Goal: Task Accomplishment & Management: Manage account settings

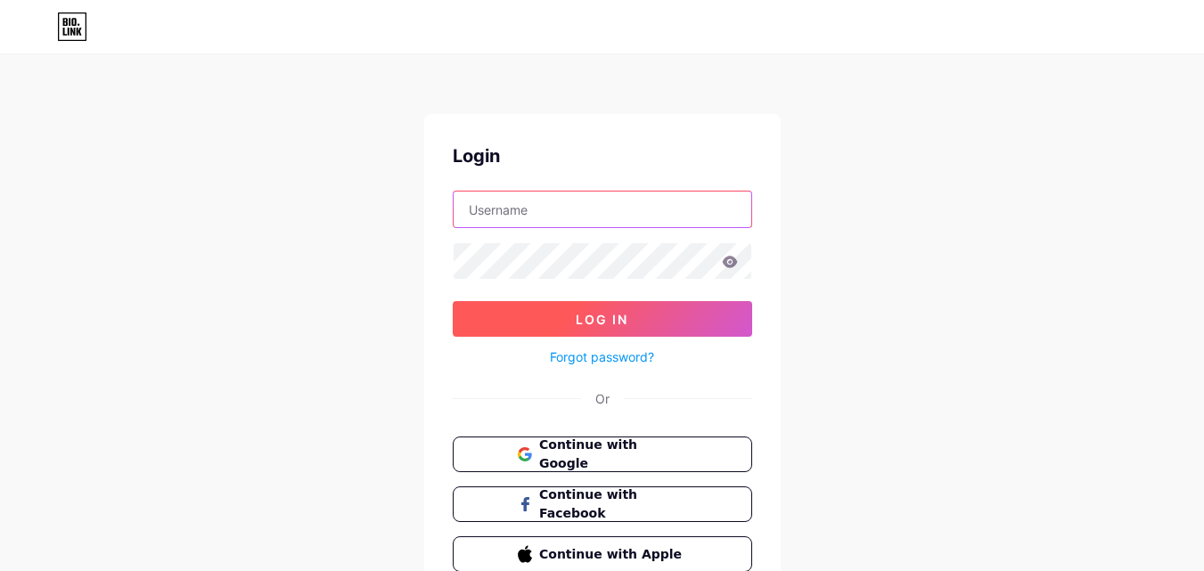
type input "lovekundra928@gmail.com"
click at [603, 325] on span "Log In" at bounding box center [602, 319] width 53 height 15
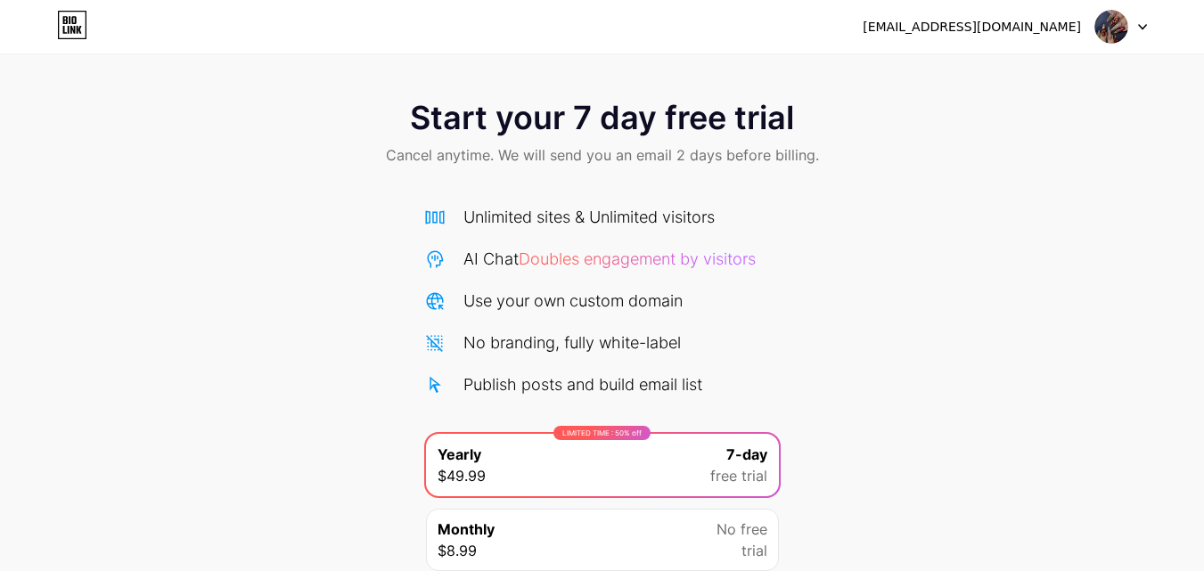
click at [1135, 27] on div at bounding box center [1121, 27] width 52 height 32
click at [953, 78] on li "Logout" at bounding box center [1035, 73] width 221 height 48
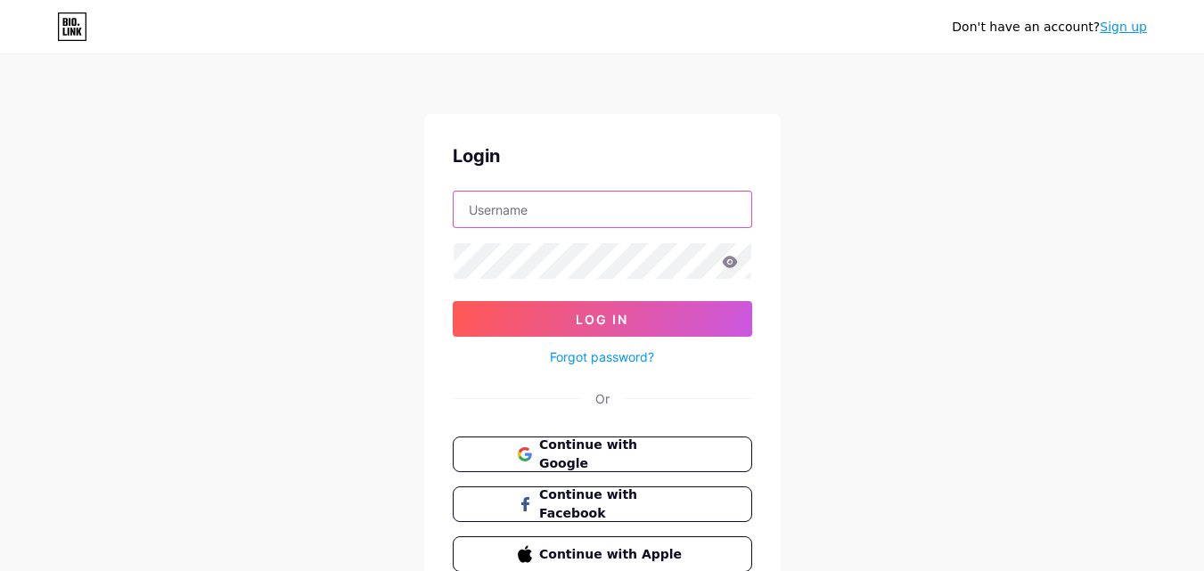
type input "lovekundra928@gmail.com"
click at [582, 474] on div "Continue with Google Continue with Facebook Continue with Apple" at bounding box center [602, 504] width 299 height 135
click at [569, 452] on span "Continue with Google" at bounding box center [612, 455] width 149 height 38
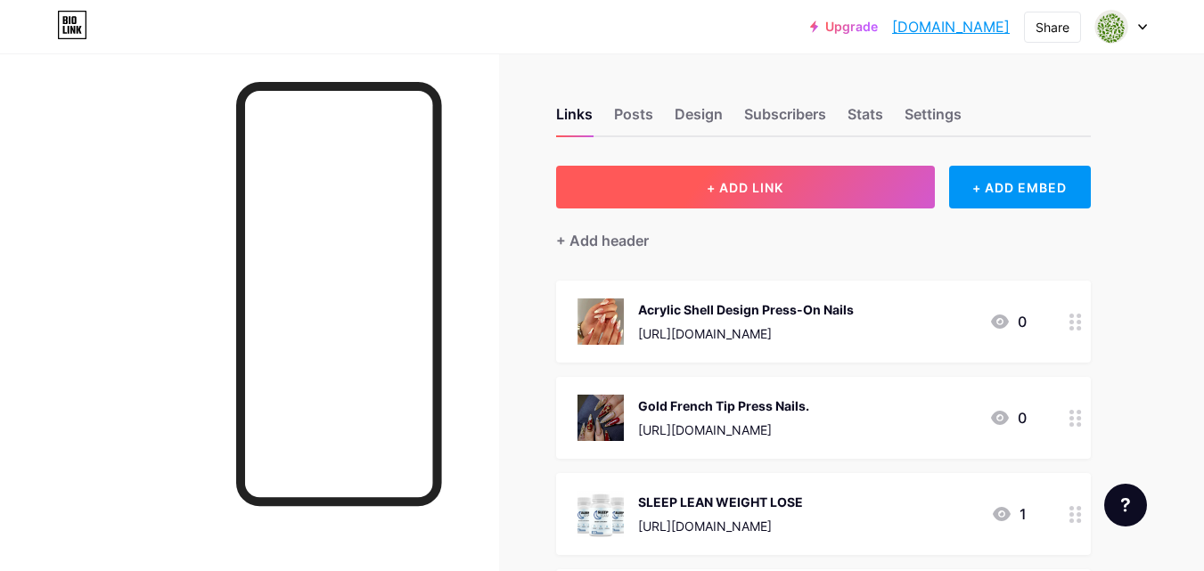
click at [712, 174] on button "+ ADD LINK" at bounding box center [745, 187] width 379 height 43
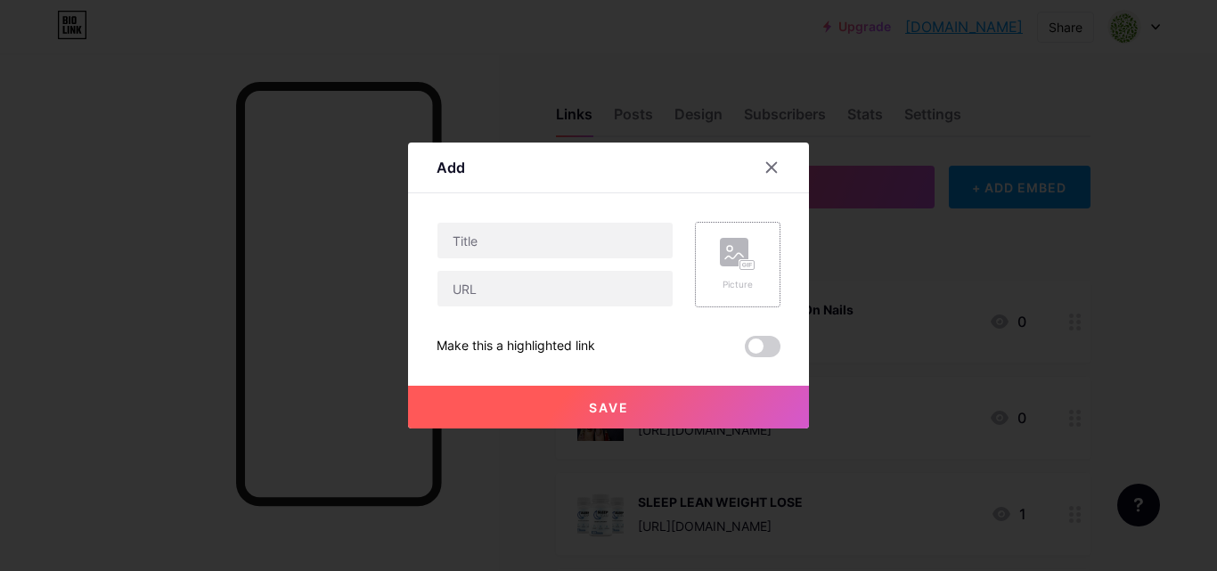
click at [718, 262] on div "Picture" at bounding box center [738, 265] width 86 height 86
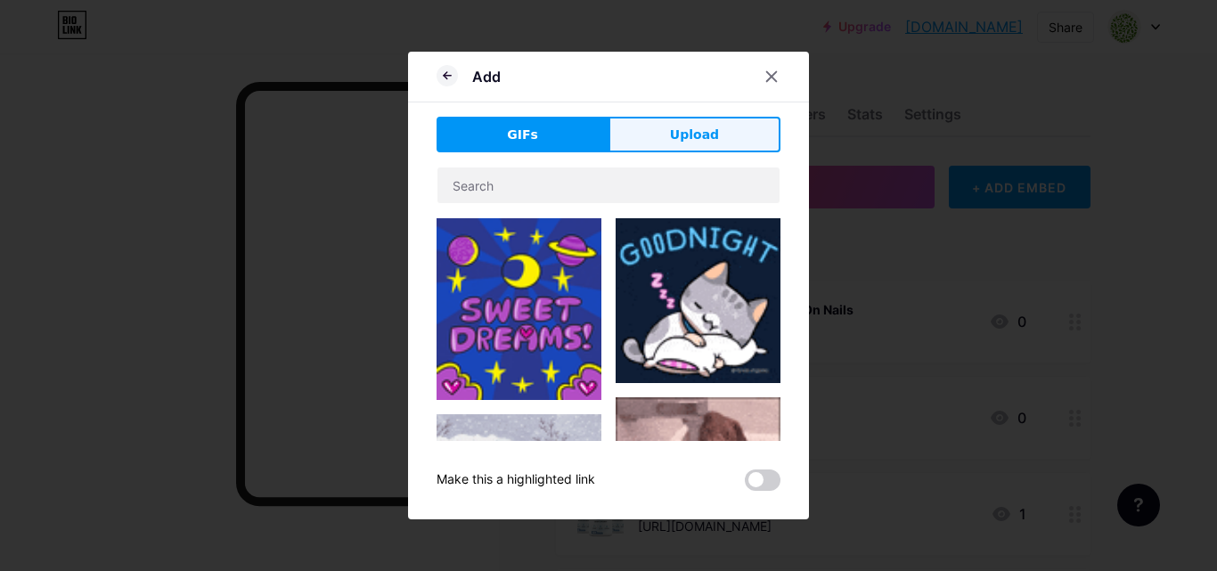
click at [679, 127] on span "Upload" at bounding box center [694, 135] width 49 height 19
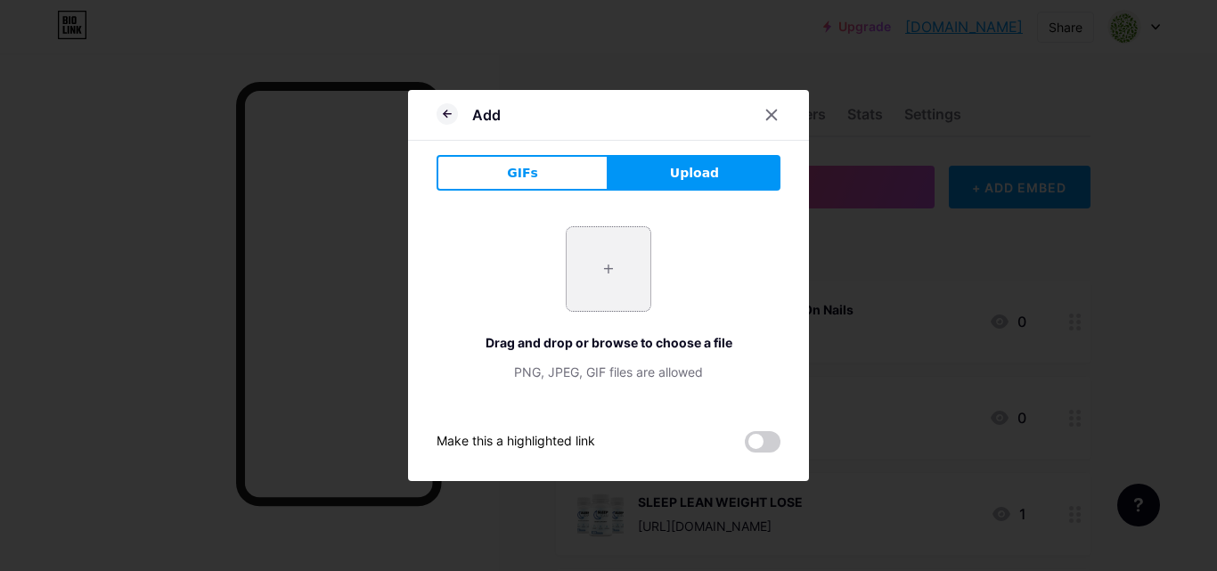
click at [593, 259] on input "file" at bounding box center [609, 269] width 84 height 84
type input "C:\fakepath\WhatsApp Image [DATE] at 09.25.30_76cc8711.jpg"
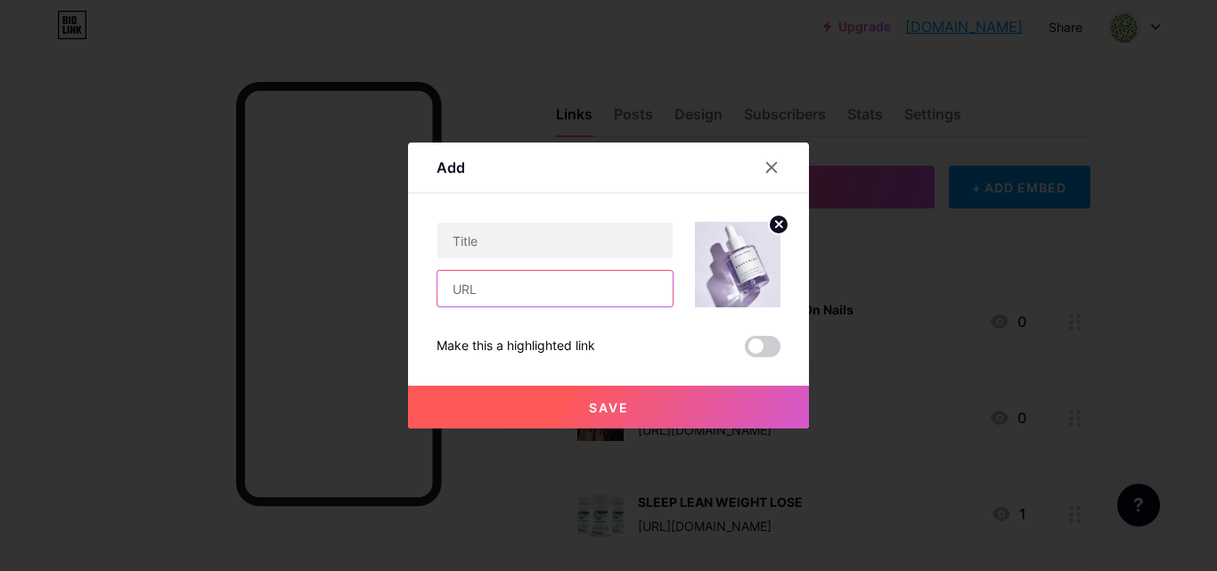
click at [480, 288] on input "text" at bounding box center [555, 289] width 235 height 36
paste input "[URL][DOMAIN_NAME]"
type input "[URL][DOMAIN_NAME]"
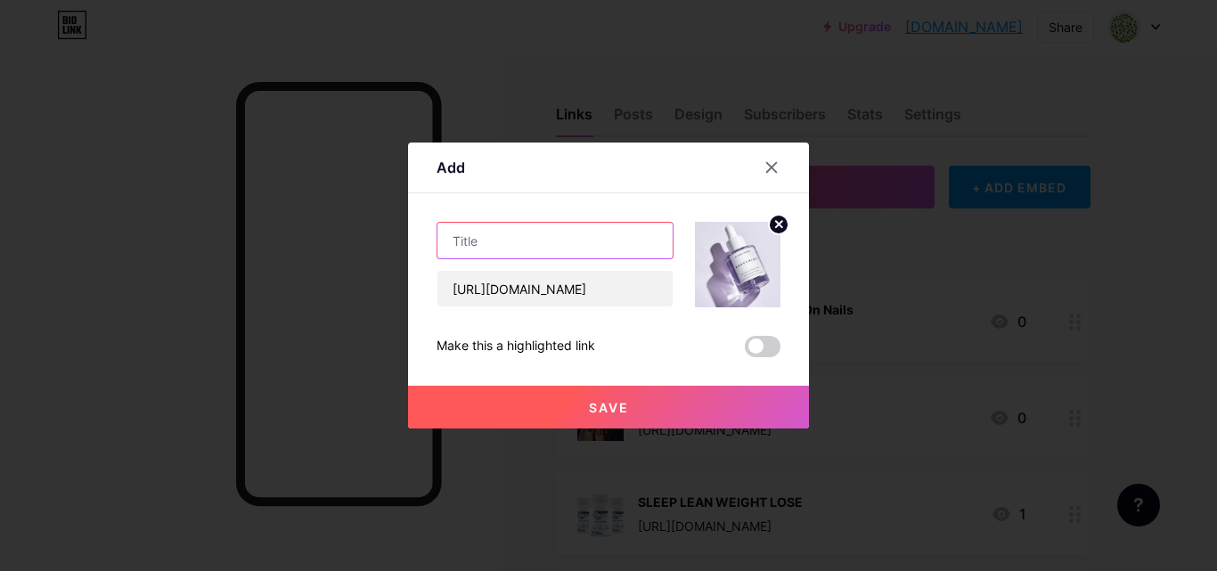
click at [465, 233] on input "text" at bounding box center [555, 241] width 235 height 36
click at [463, 235] on input "text" at bounding box center [555, 241] width 235 height 36
paste input "Herbivore Bakuchiol Serum"
type input "Herbivore Bakuchiol Serum"
click at [583, 405] on button "Save" at bounding box center [608, 407] width 401 height 43
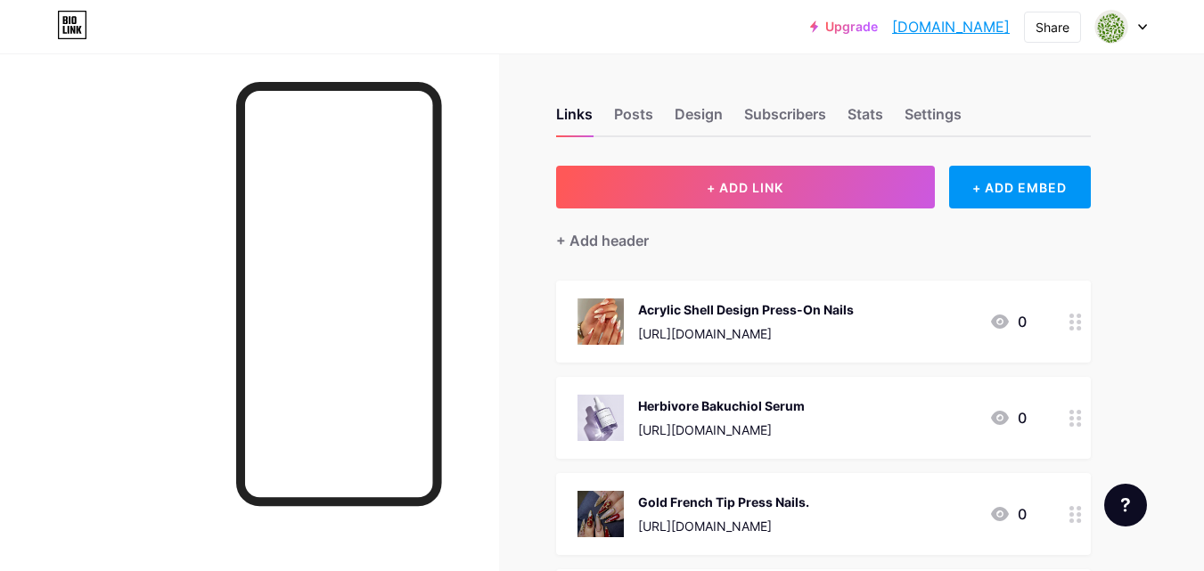
drag, startPoint x: 698, startPoint y: 430, endPoint x: 720, endPoint y: 417, distance: 26.0
click at [720, 417] on div "Herbivore Bakuchiol Serum [URL][DOMAIN_NAME]" at bounding box center [721, 418] width 167 height 46
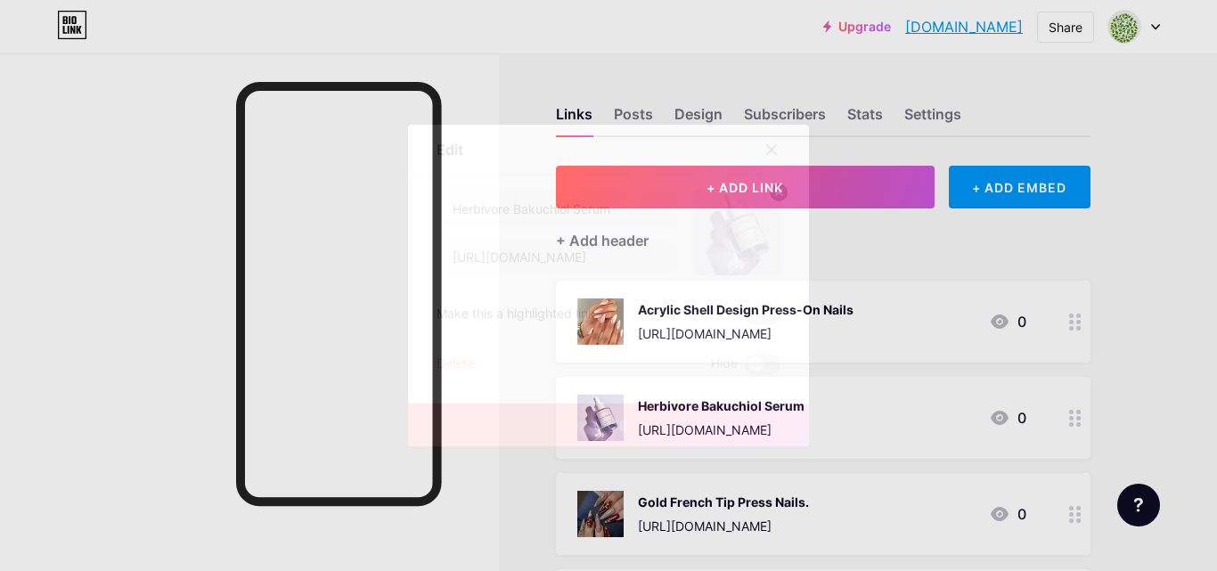
click at [780, 151] on div at bounding box center [772, 150] width 32 height 32
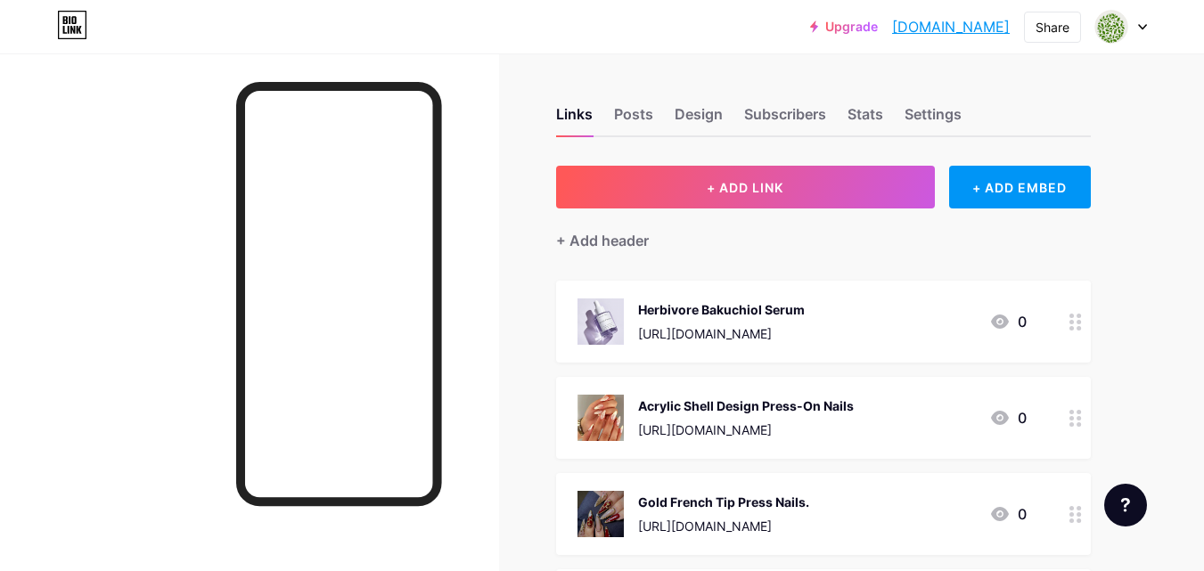
click at [708, 316] on div "Herbivore Bakuchiol Serum" at bounding box center [721, 309] width 167 height 19
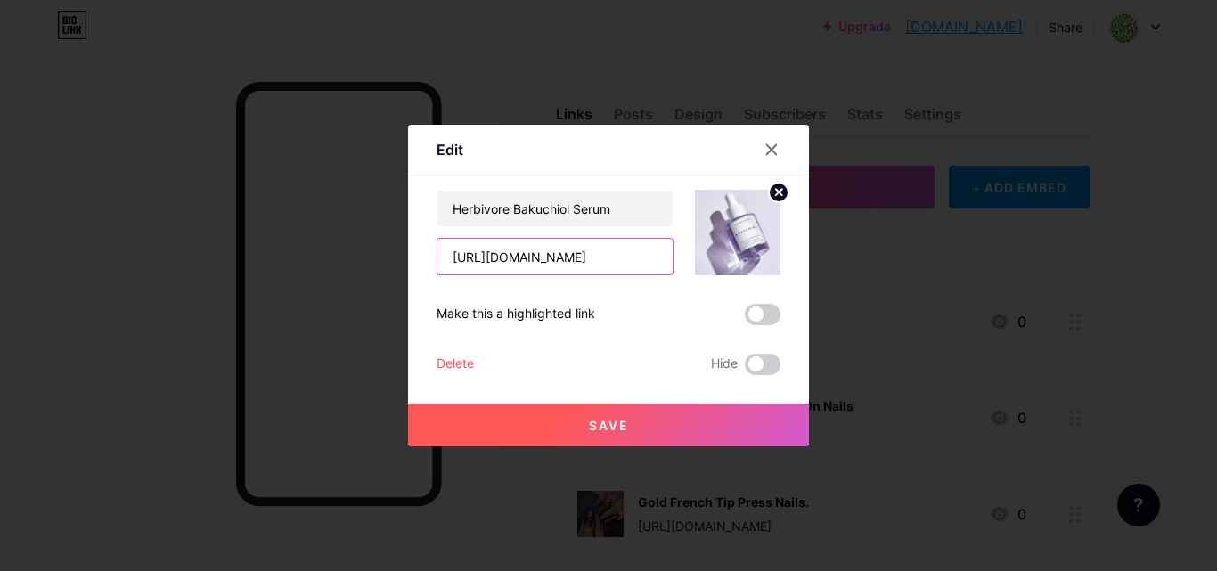
drag, startPoint x: 454, startPoint y: 258, endPoint x: 640, endPoint y: 253, distance: 186.3
click at [640, 253] on input "[URL][DOMAIN_NAME]" at bounding box center [555, 257] width 235 height 36
click at [931, 174] on div at bounding box center [608, 285] width 1217 height 571
